Goal: Information Seeking & Learning: Learn about a topic

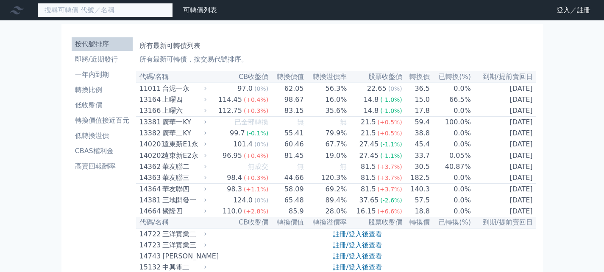
click at [110, 11] on input at bounding box center [105, 10] width 136 height 14
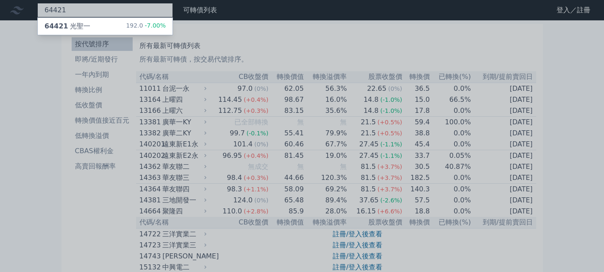
type input "64421"
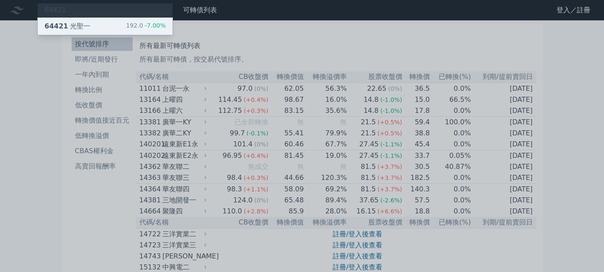
click at [75, 23] on div "64421 光聖一" at bounding box center [68, 26] width 46 height 10
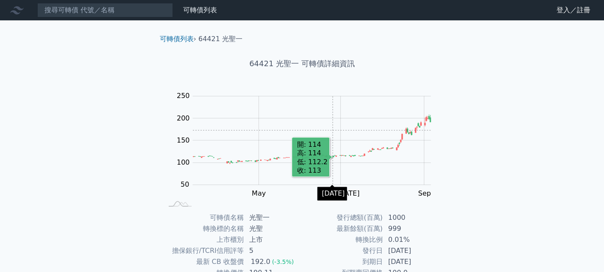
scroll to position [121, 0]
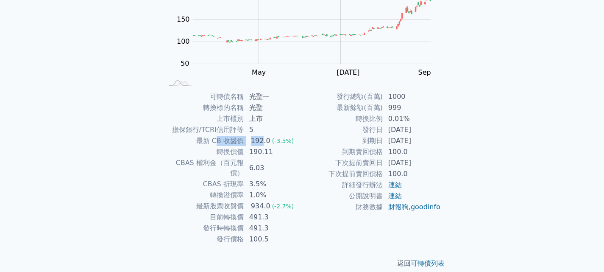
drag, startPoint x: 233, startPoint y: 141, endPoint x: 263, endPoint y: 144, distance: 30.2
click at [262, 144] on tr "最新 CB 收盤價 192.0 (-3.5%)" at bounding box center [232, 140] width 139 height 11
drag, startPoint x: 249, startPoint y: 158, endPoint x: 232, endPoint y: 158, distance: 17.0
click at [248, 158] on td "6.03" at bounding box center [273, 167] width 58 height 21
drag, startPoint x: 388, startPoint y: 130, endPoint x: 378, endPoint y: 136, distance: 11.3
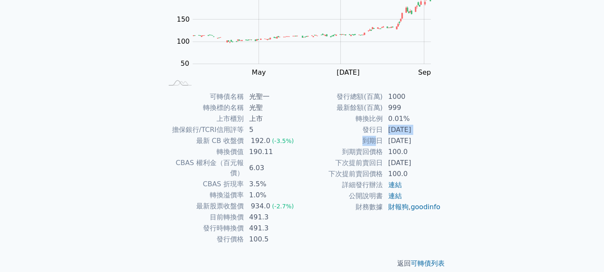
click at [378, 136] on tbody "發行總額(百萬) 1000 最新餘額(百萬) 999 轉換比例 0.01% 發行日 [DATE] 到期日 [DATE] 到期賣回價格 100.0 下次提前賣回…" at bounding box center [371, 151] width 139 height 121
click at [389, 142] on td "[DATE]" at bounding box center [412, 140] width 58 height 11
drag, startPoint x: 380, startPoint y: 156, endPoint x: 374, endPoint y: 156, distance: 5.9
click at [374, 156] on tr "到期賣回價格 100.0" at bounding box center [371, 151] width 139 height 11
drag, startPoint x: 388, startPoint y: 166, endPoint x: 380, endPoint y: 167, distance: 8.2
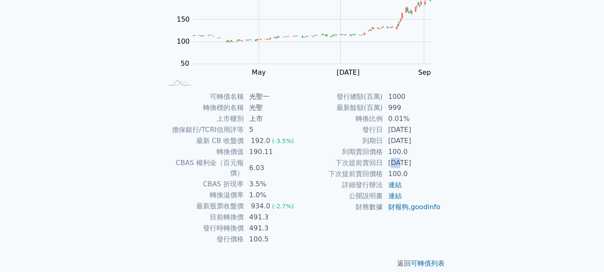
click at [386, 166] on td "[DATE]" at bounding box center [412, 162] width 58 height 11
click at [245, 200] on td "934.0 (-2.7%)" at bounding box center [273, 205] width 58 height 11
drag, startPoint x: 237, startPoint y: 208, endPoint x: 263, endPoint y: 210, distance: 25.5
click at [261, 211] on tr "目前轉換價 491.3" at bounding box center [232, 216] width 139 height 11
click at [242, 223] on tr "發行時轉換價 491.3" at bounding box center [232, 228] width 139 height 11
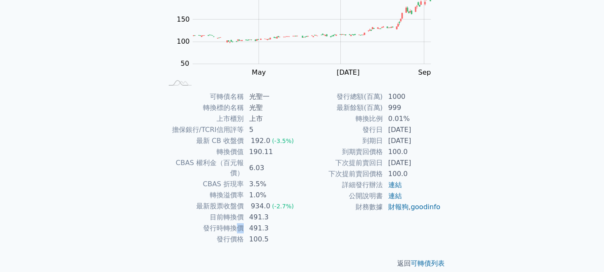
drag, startPoint x: 239, startPoint y: 221, endPoint x: 248, endPoint y: 224, distance: 9.5
click at [245, 223] on tr "發行時轉換價 491.3" at bounding box center [232, 228] width 139 height 11
drag, startPoint x: 245, startPoint y: 231, endPoint x: 264, endPoint y: 227, distance: 18.7
click at [261, 234] on td "100.5" at bounding box center [273, 239] width 58 height 11
drag, startPoint x: 229, startPoint y: 206, endPoint x: 215, endPoint y: 205, distance: 14.0
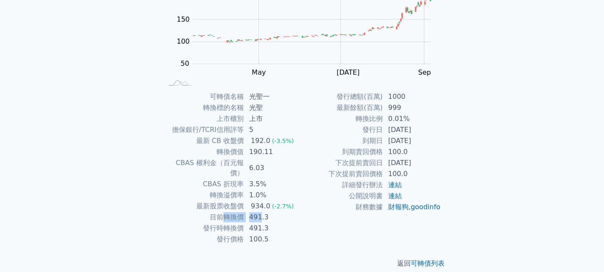
click at [218, 211] on tr "目前轉換價 491.3" at bounding box center [232, 216] width 139 height 11
click at [245, 211] on td "491.3" at bounding box center [273, 216] width 58 height 11
drag, startPoint x: 237, startPoint y: 189, endPoint x: 220, endPoint y: 192, distance: 17.1
click at [219, 192] on tbody "可轉債名稱 光聖一 轉換標的名稱 光聖 上市櫃別 上市 擔保銀行/TCRI信用評等 5 最新 CB 收盤價 192.0 (-3.5%) 轉換價值 190.11…" at bounding box center [232, 167] width 139 height 153
drag, startPoint x: 262, startPoint y: 195, endPoint x: 270, endPoint y: 196, distance: 8.1
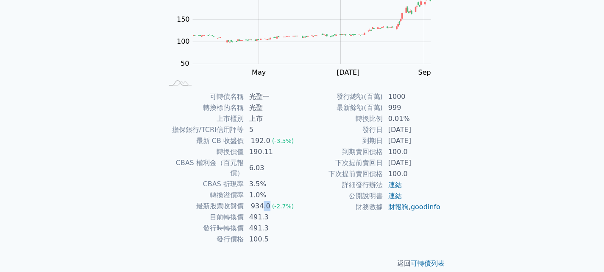
click at [270, 200] on td "934.0 (-2.7%)" at bounding box center [273, 205] width 58 height 11
click at [233, 211] on tr "目前轉換價 491.3" at bounding box center [232, 216] width 139 height 11
drag, startPoint x: 247, startPoint y: 223, endPoint x: 234, endPoint y: 223, distance: 13.6
click at [239, 234] on tr "發行價格 100.5" at bounding box center [232, 239] width 139 height 11
drag, startPoint x: 234, startPoint y: 223, endPoint x: 261, endPoint y: 223, distance: 28.0
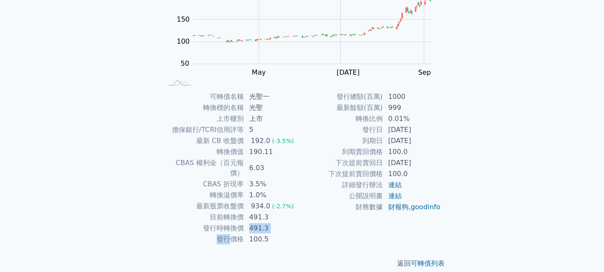
click at [257, 223] on tbody "可轉債名稱 光聖一 轉換標的名稱 光聖 上市櫃別 上市 擔保銀行/TCRI信用評等 5 最新 CB 收盤價 192.0 (-3.5%) 轉換價值 190.11…" at bounding box center [232, 167] width 139 height 153
drag, startPoint x: 255, startPoint y: 231, endPoint x: 267, endPoint y: 232, distance: 12.4
click at [259, 234] on td "100.5" at bounding box center [273, 239] width 58 height 11
drag, startPoint x: 281, startPoint y: 233, endPoint x: 287, endPoint y: 232, distance: 6.0
click at [282, 234] on td "100.5" at bounding box center [273, 239] width 58 height 11
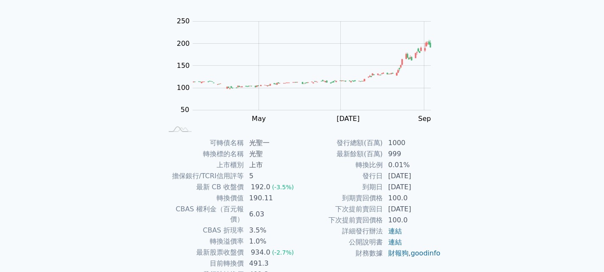
scroll to position [0, 0]
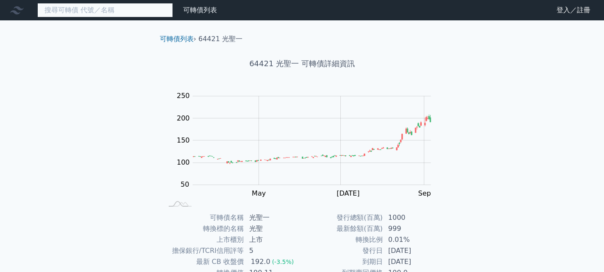
click at [118, 11] on input at bounding box center [105, 10] width 136 height 14
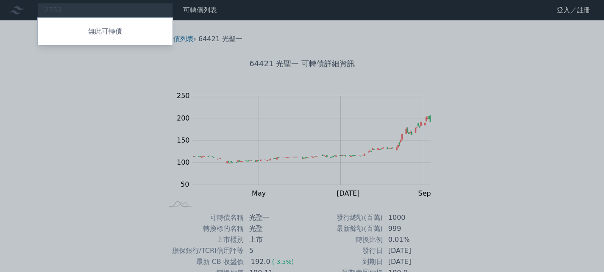
click at [68, 101] on div at bounding box center [302, 136] width 604 height 272
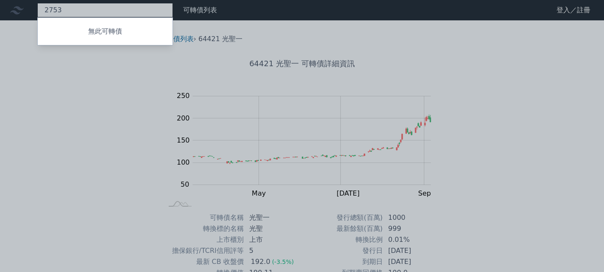
click at [138, 13] on div "2753 無此可轉債" at bounding box center [105, 10] width 136 height 14
type input "2"
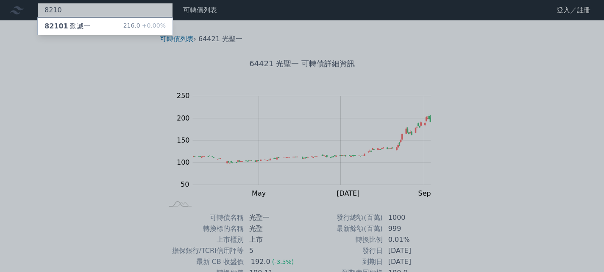
type input "8210"
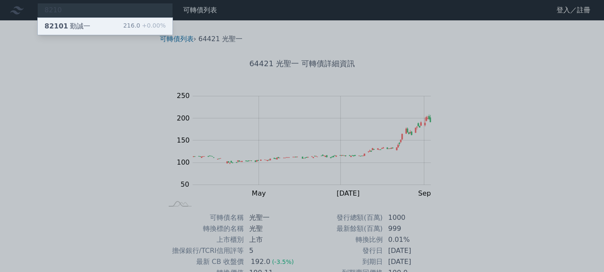
click at [129, 27] on div "216.0 +0.00%" at bounding box center [144, 26] width 42 height 10
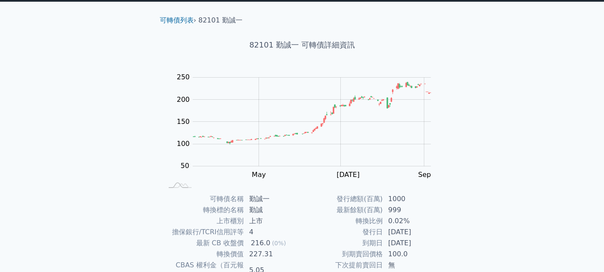
scroll to position [85, 0]
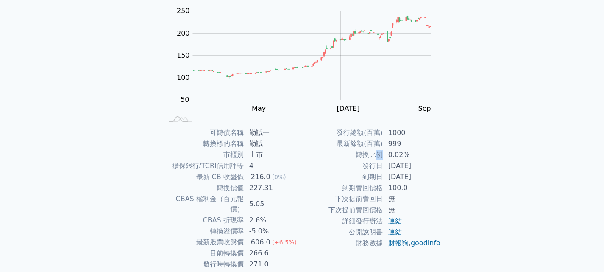
drag, startPoint x: 376, startPoint y: 153, endPoint x: 385, endPoint y: 161, distance: 11.7
click at [382, 159] on td "轉換比例" at bounding box center [342, 154] width 81 height 11
drag, startPoint x: 385, startPoint y: 175, endPoint x: 385, endPoint y: 180, distance: 4.7
click at [385, 176] on tbody "發行總額(百萬) 1000 最新餘額(百萬) 999 轉換比例 0.02% 發行日 [DATE] 到期日 [DATE] 到期賣回價格 100.0 下次提前賣回…" at bounding box center [371, 187] width 139 height 121
drag, startPoint x: 378, startPoint y: 189, endPoint x: 372, endPoint y: 192, distance: 6.5
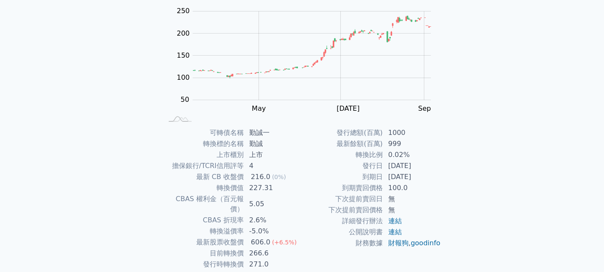
click at [374, 191] on td "到期賣回價格" at bounding box center [342, 187] width 81 height 11
click at [209, 214] on td "CBAS 折現率" at bounding box center [203, 219] width 81 height 11
click at [228, 241] on tbody "可轉債名稱 勤誠一 轉換標的名稱 勤誠 上市櫃別 上市 擔保銀行/TCRI信用評等 4 最新 CB 收盤價 216.0 (0%) 轉換價值 227.31 CB…" at bounding box center [232, 203] width 139 height 153
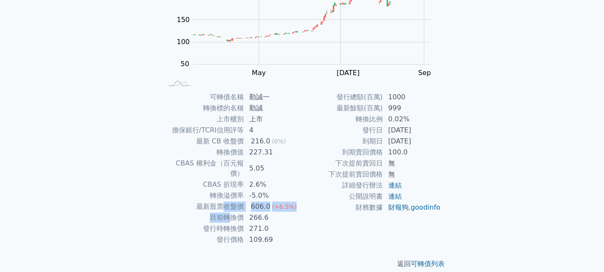
scroll to position [121, 0]
click at [238, 234] on td "發行價格" at bounding box center [203, 239] width 81 height 11
